Goal: Find contact information: Find contact information

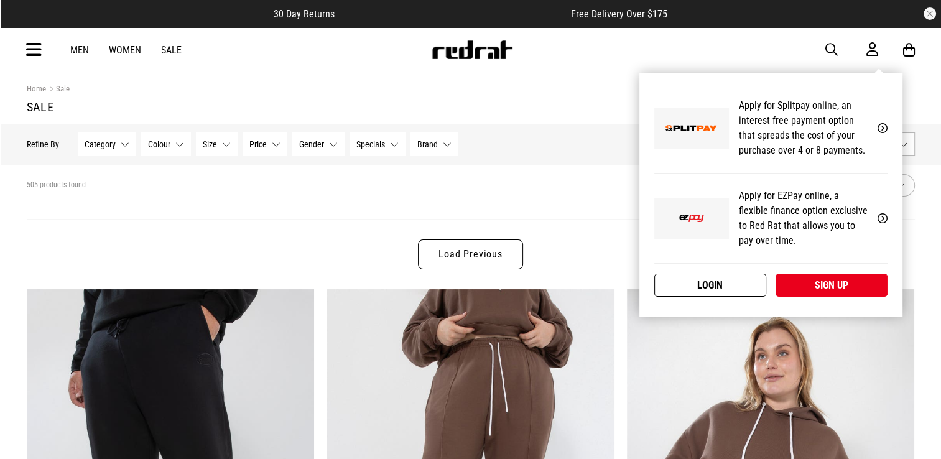
click at [734, 278] on link "Login" at bounding box center [710, 285] width 112 height 23
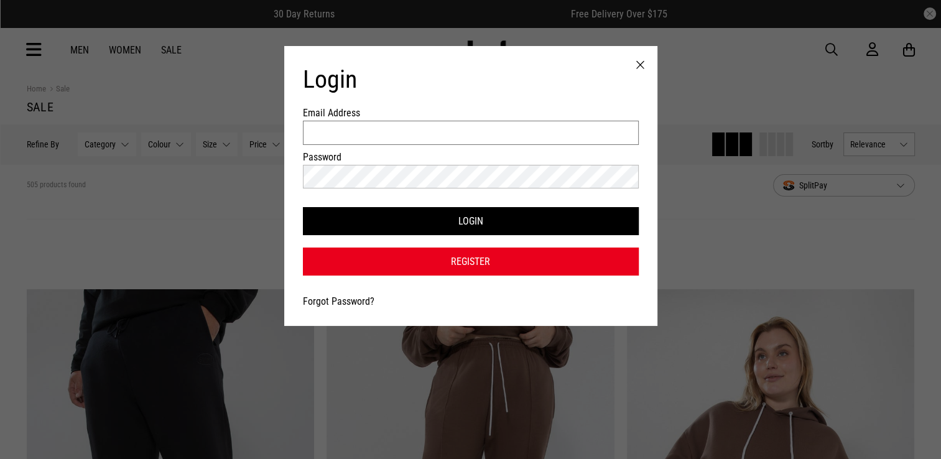
type input "**********"
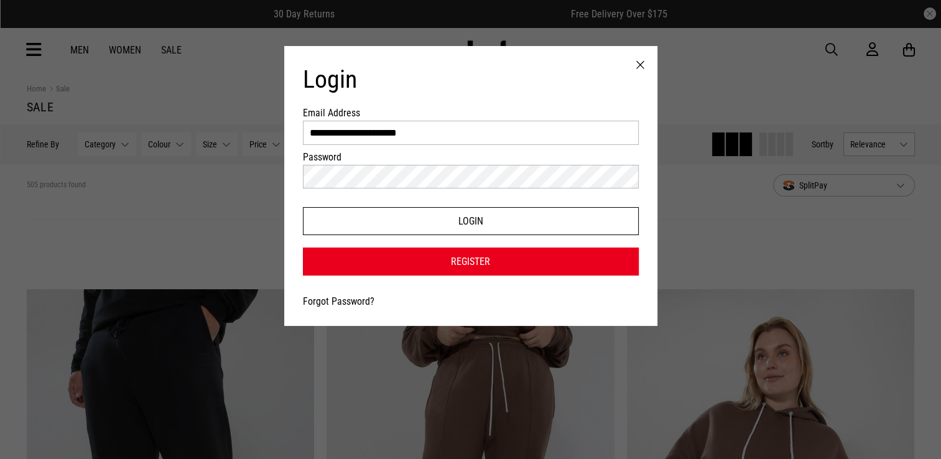
click at [494, 223] on button "Login" at bounding box center [471, 221] width 336 height 28
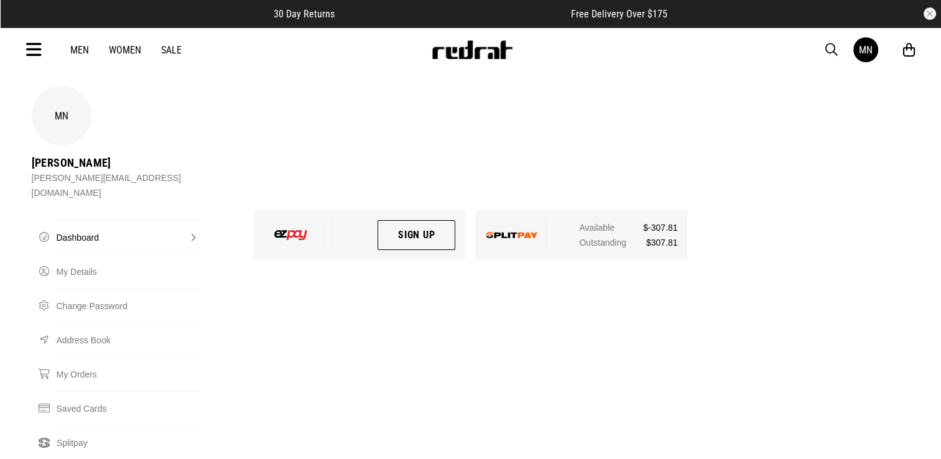
click at [30, 49] on icon at bounding box center [34, 50] width 16 height 21
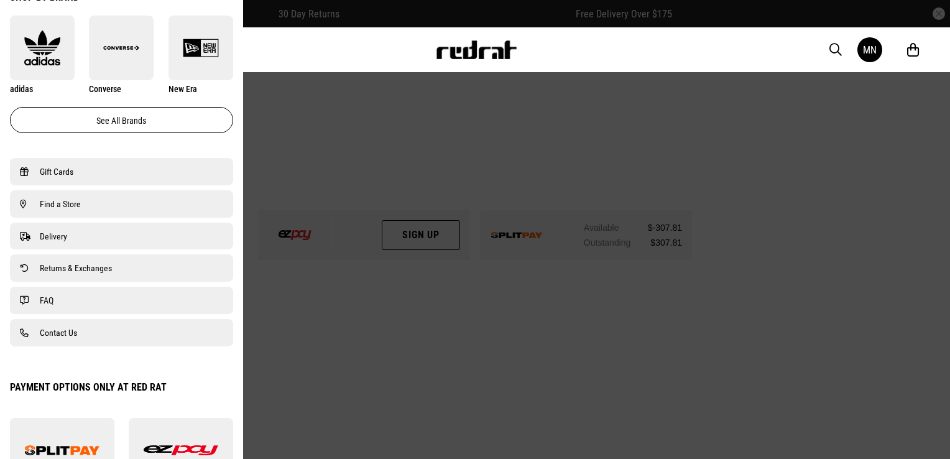
scroll to position [751, 0]
click at [119, 333] on link "Contact Us" at bounding box center [121, 331] width 203 height 15
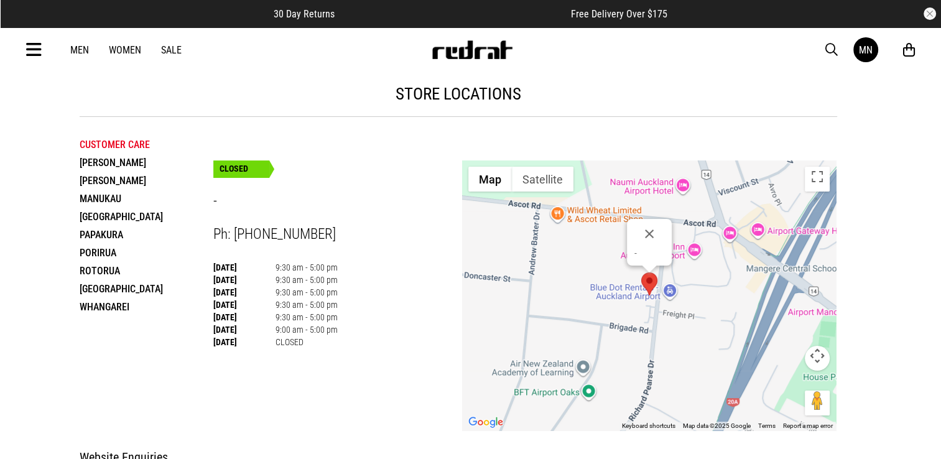
click at [468, 47] on img at bounding box center [472, 49] width 82 height 19
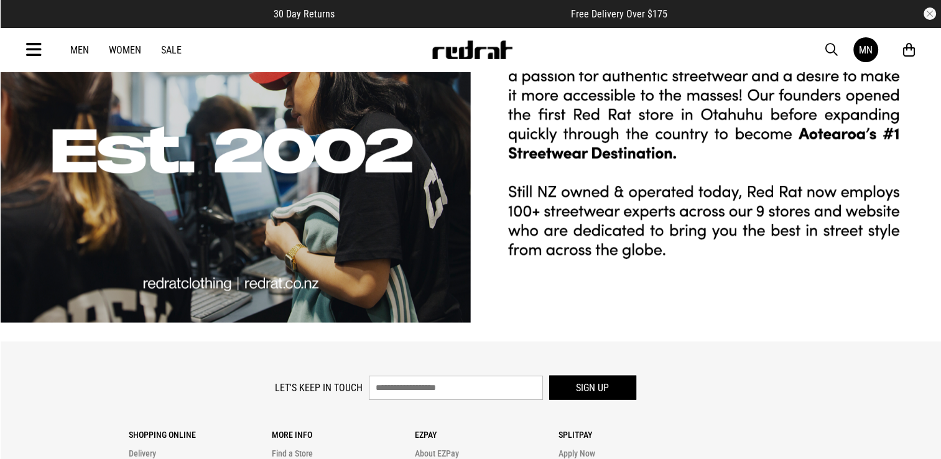
scroll to position [3064, 0]
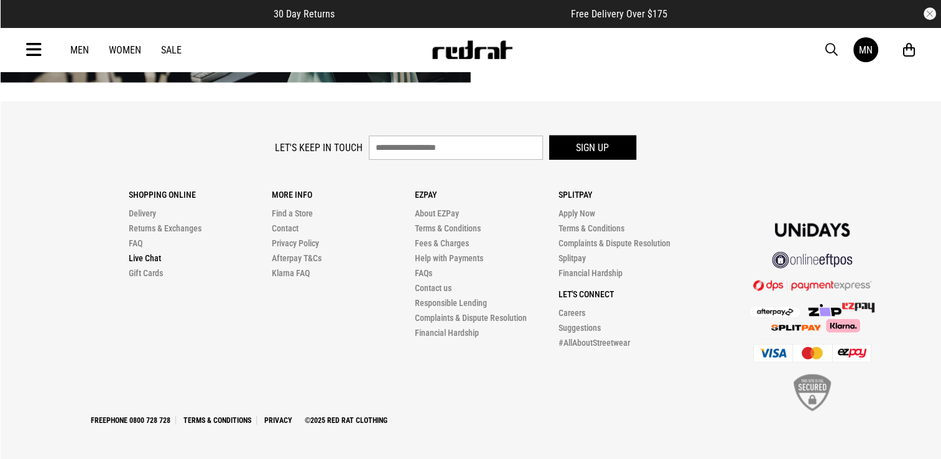
click at [136, 260] on link "Live Chat" at bounding box center [145, 258] width 32 height 10
click at [930, 9] on button "button" at bounding box center [930, 13] width 12 height 12
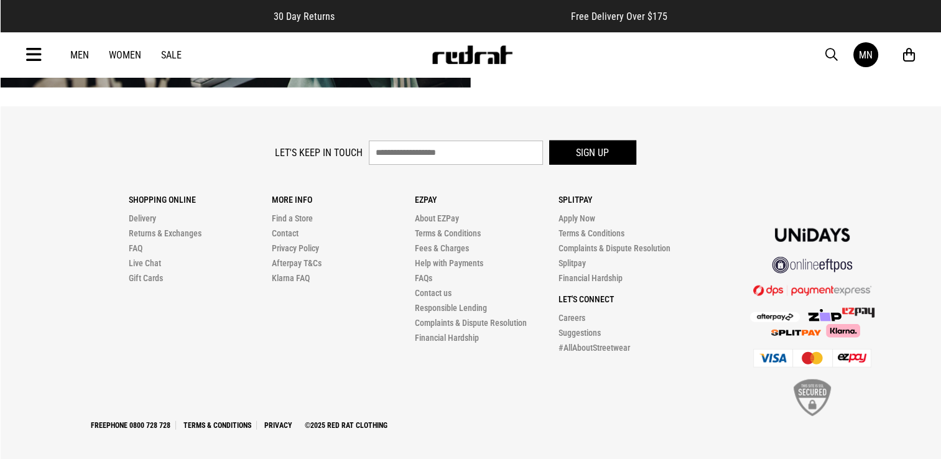
click at [523, 70] on div "Men Women Sale MN Hi, Megan New Back Footwear Back Mens Back Womens Back Youth …" at bounding box center [471, 54] width 908 height 45
